Goal: Contribute content

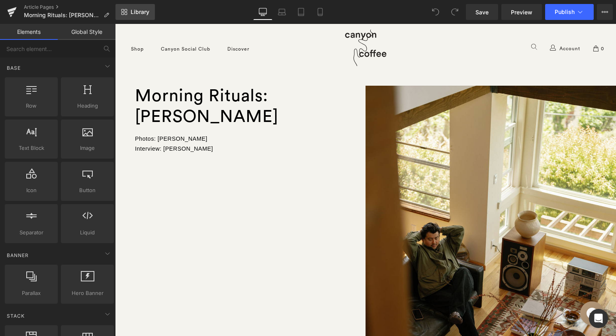
click at [137, 10] on span "Library" at bounding box center [140, 11] width 19 height 7
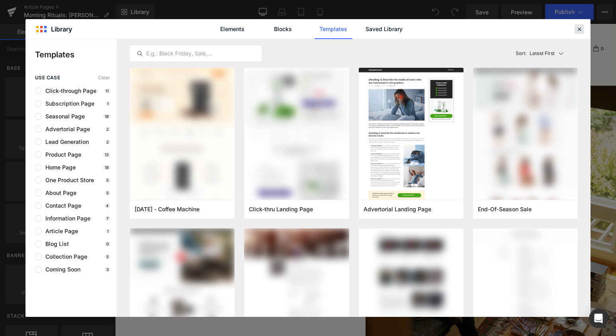
click at [580, 29] on icon at bounding box center [579, 28] width 7 height 7
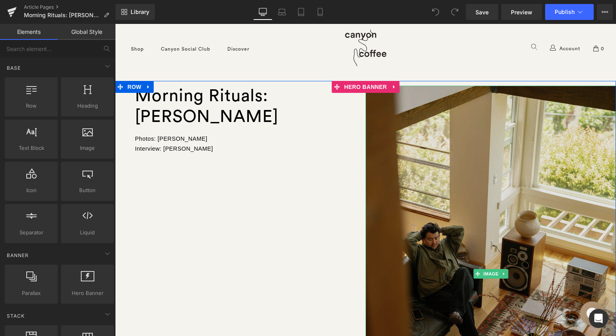
click at [446, 216] on img at bounding box center [491, 274] width 251 height 376
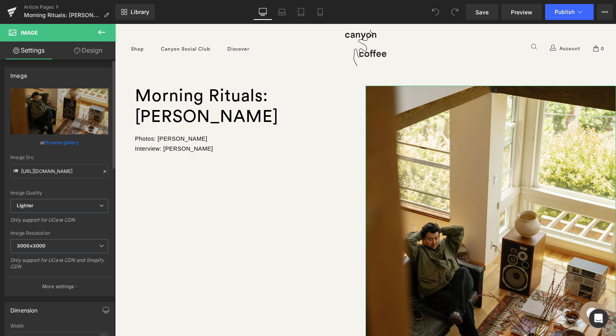
click at [69, 143] on link "Browse gallery" at bounding box center [62, 142] width 34 height 14
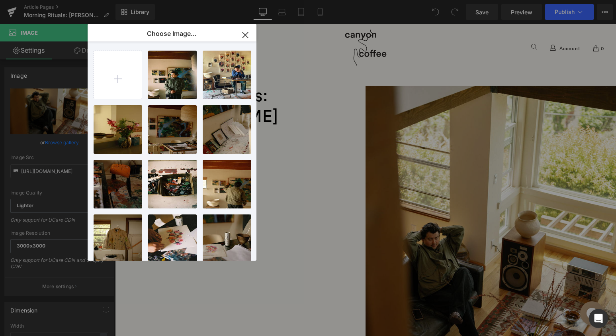
click at [164, 37] on p "Choose Image..." at bounding box center [172, 33] width 50 height 8
click at [114, 90] on input "file" at bounding box center [118, 75] width 48 height 48
click at [247, 35] on icon "button" at bounding box center [245, 35] width 13 height 13
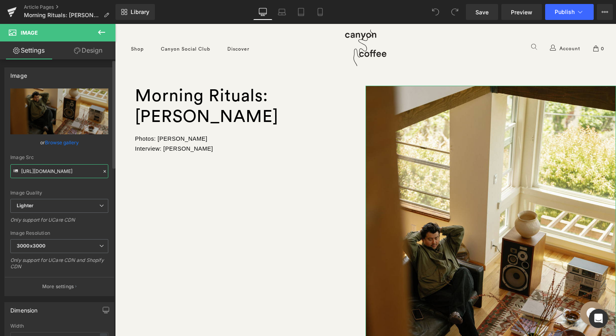
click at [41, 172] on input "[URL][DOMAIN_NAME]" at bounding box center [59, 171] width 98 height 14
click at [12, 12] on icon at bounding box center [12, 13] width 6 height 4
